Goal: Task Accomplishment & Management: Complete application form

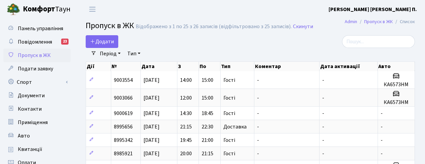
select select "25"
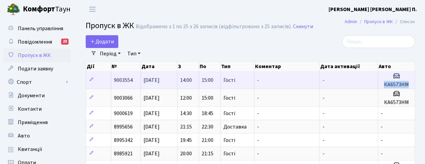
drag, startPoint x: 413, startPoint y: 84, endPoint x: 374, endPoint y: 86, distance: 39.3
click at [374, 86] on tr "9003554 [DATE] 14:00 15:00 Гості - - КА6573НМ" at bounding box center [250, 79] width 329 height 17
copy tr "КА6573НМ"
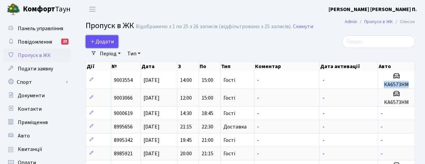
click at [106, 42] on span "Додати" at bounding box center [102, 41] width 24 height 7
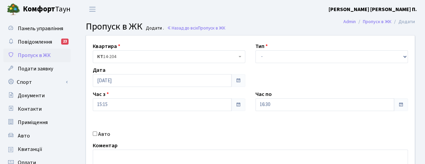
click at [93, 132] on input "Авто" at bounding box center [95, 134] width 4 height 4
checkbox input "true"
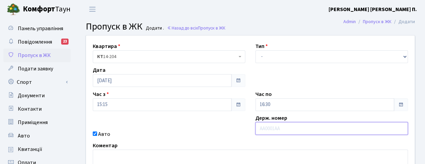
paste input "КА6573"
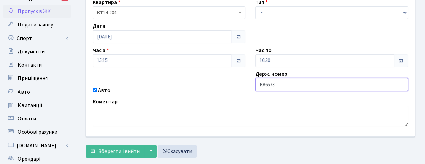
scroll to position [57, 0]
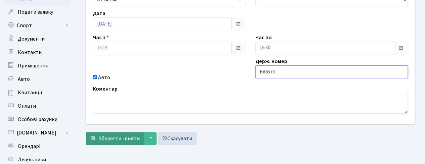
type input "КА6573"
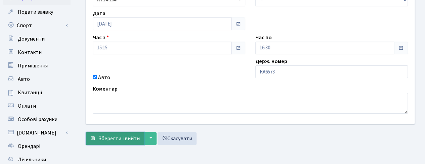
click at [123, 137] on span "Зберегти і вийти" at bounding box center [118, 138] width 41 height 7
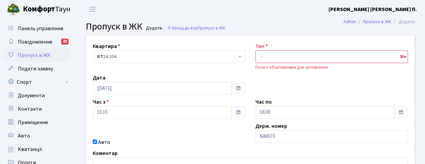
click at [283, 58] on select "- Доставка Таксі Гості Сервіс" at bounding box center [331, 56] width 152 height 13
select select "3"
click at [255, 50] on select "- Доставка Таксі Гості Сервіс" at bounding box center [331, 56] width 152 height 13
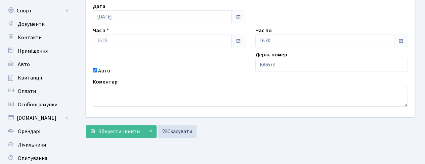
scroll to position [79, 0]
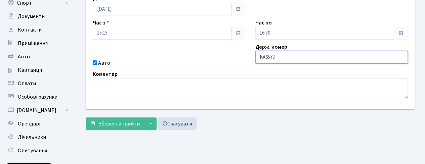
click at [292, 63] on input "КА6573" at bounding box center [331, 57] width 152 height 13
click at [270, 56] on input "КА6573" at bounding box center [331, 57] width 152 height 13
paste input "НМ"
click at [260, 56] on input "КА6573НМ" at bounding box center [331, 57] width 152 height 13
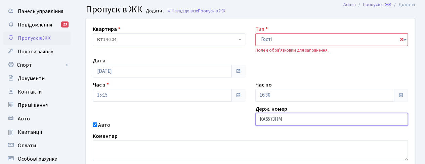
scroll to position [17, 0]
type input "КА6573НМ"
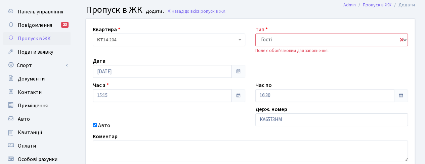
click at [306, 39] on select "- Доставка Таксі Гості Сервіс" at bounding box center [331, 40] width 152 height 13
click at [255, 34] on select "- Доставка Таксі Гості Сервіс" at bounding box center [331, 40] width 152 height 13
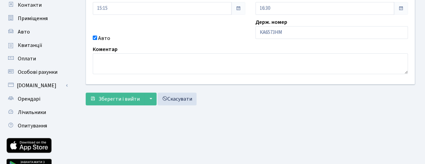
scroll to position [116, 0]
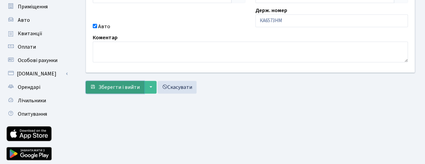
click at [122, 86] on span "Зберегти і вийти" at bounding box center [118, 87] width 41 height 7
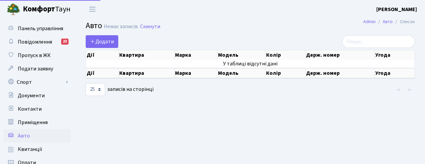
select select "25"
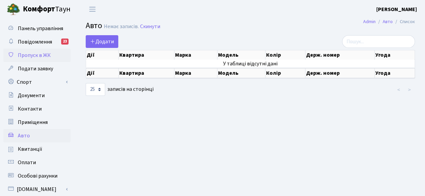
click at [38, 58] on span "Пропуск в ЖК" at bounding box center [34, 55] width 33 height 7
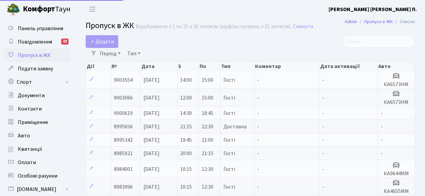
select select "25"
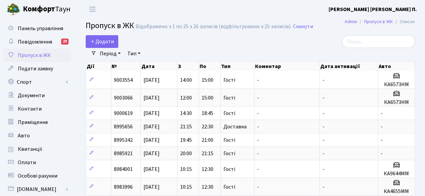
drag, startPoint x: 416, startPoint y: 84, endPoint x: 418, endPoint y: 80, distance: 3.9
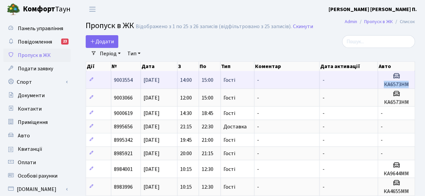
drag, startPoint x: 411, startPoint y: 84, endPoint x: 383, endPoint y: 86, distance: 27.9
click at [383, 86] on h5 "КА6573НМ" at bounding box center [395, 85] width 31 height 6
copy h5 "КА6573НМ"
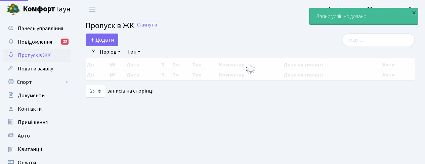
select select "25"
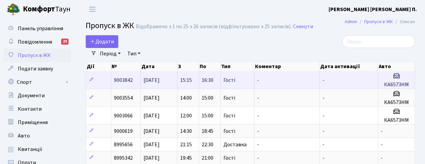
click at [385, 86] on h5 "КА6573НМ" at bounding box center [395, 85] width 31 height 6
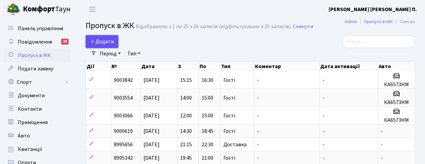
click at [104, 42] on span "Додати" at bounding box center [102, 41] width 24 height 7
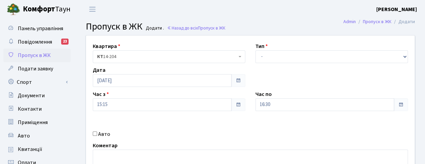
click at [95, 132] on input "Авто" at bounding box center [95, 134] width 4 height 4
checkbox input "true"
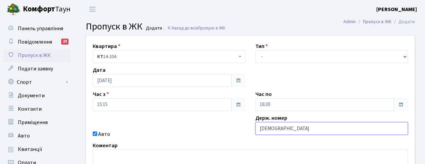
type input "И"
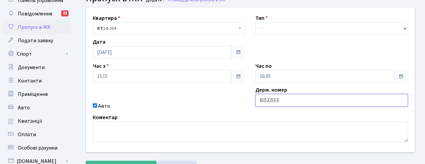
scroll to position [47, 0]
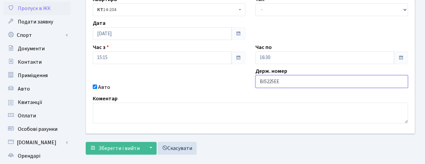
type input "ВІ5225ЕЕ"
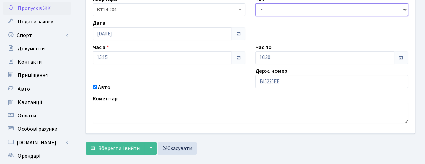
click at [304, 9] on select "- Доставка Таксі Гості Сервіс" at bounding box center [331, 9] width 152 height 13
click at [255, 3] on select "- Доставка Таксі Гості Сервіс" at bounding box center [331, 9] width 152 height 13
click at [288, 6] on select "- Доставка Таксі Гості Сервіс" at bounding box center [331, 9] width 152 height 13
select select "3"
click at [255, 3] on select "- Доставка Таксі Гості Сервіс" at bounding box center [331, 9] width 152 height 13
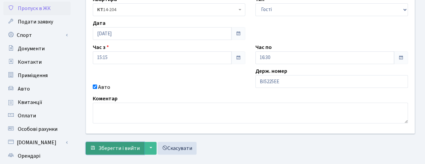
click at [110, 151] on button "Зберегти і вийти" at bounding box center [115, 148] width 58 height 13
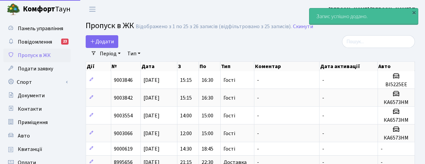
select select "25"
